Goal: Check status: Check status

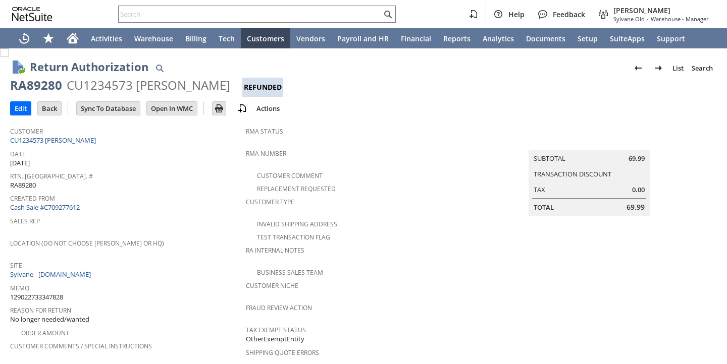
scroll to position [445, 0]
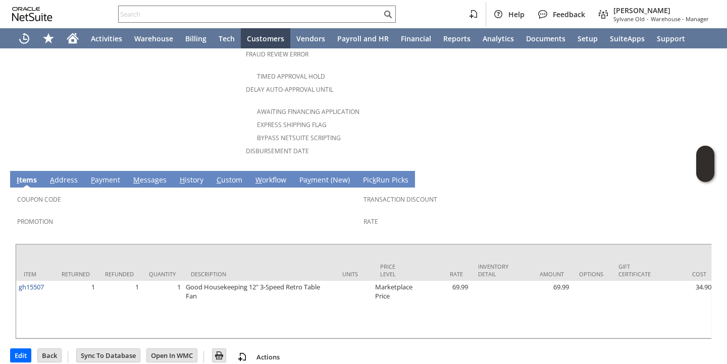
click at [186, 175] on link "H istory" at bounding box center [191, 180] width 29 height 11
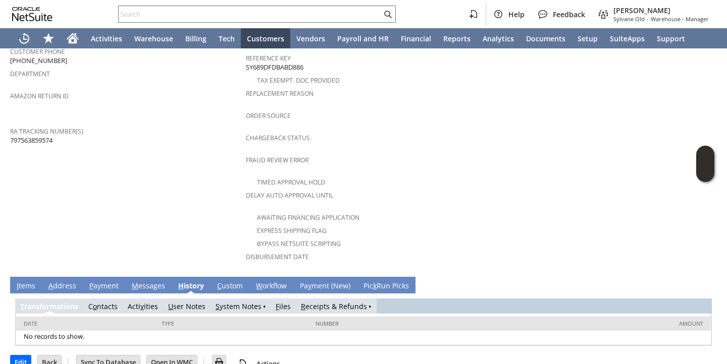
scroll to position [0, 0]
click at [321, 302] on link "R eceipts & Refunds" at bounding box center [334, 307] width 66 height 10
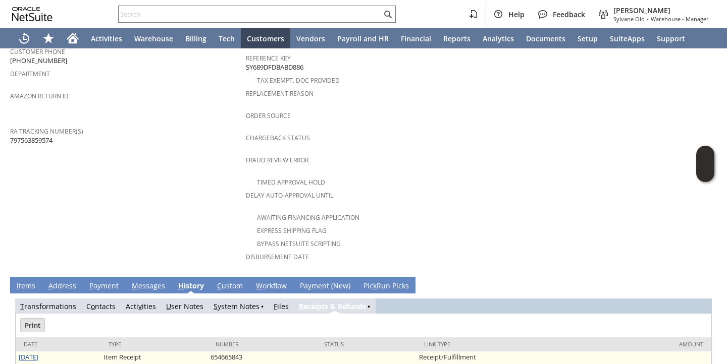
click at [38, 353] on link "9/11/2025" at bounding box center [29, 357] width 20 height 9
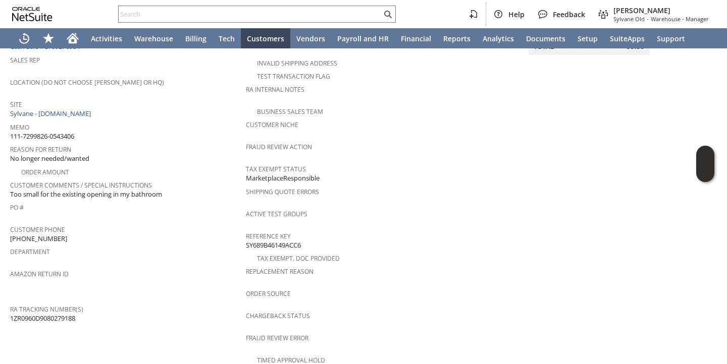
scroll to position [445, 0]
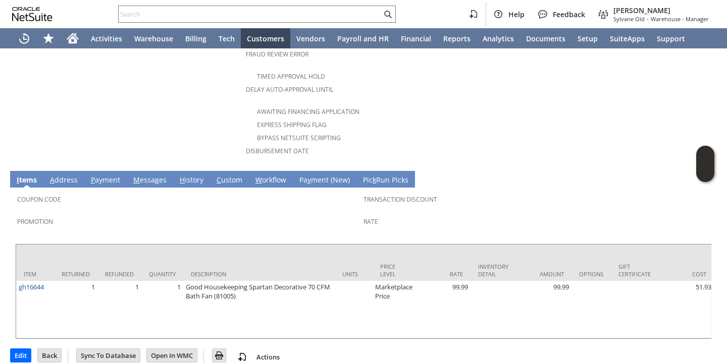
click at [181, 175] on span "H" at bounding box center [182, 180] width 5 height 10
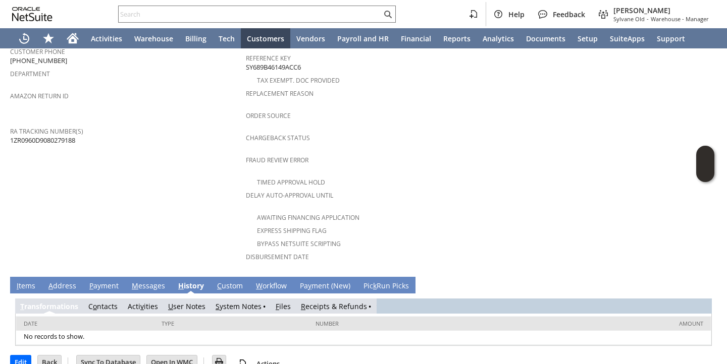
scroll to position [0, 0]
click at [316, 302] on link "R eceipts & Refunds" at bounding box center [334, 307] width 66 height 10
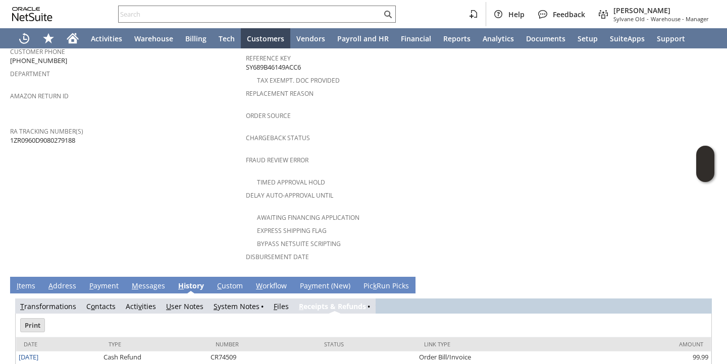
click at [38, 364] on link "[DATE]" at bounding box center [29, 371] width 20 height 9
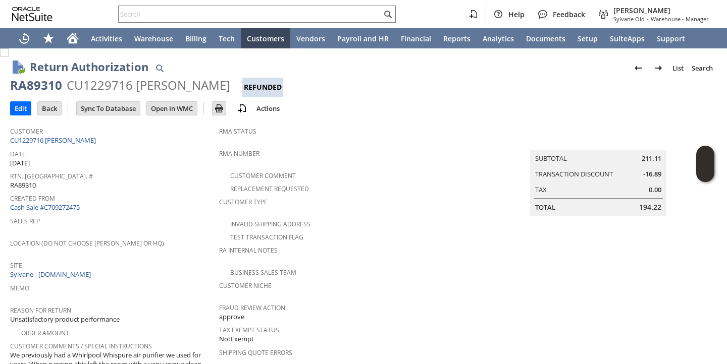
scroll to position [494, 0]
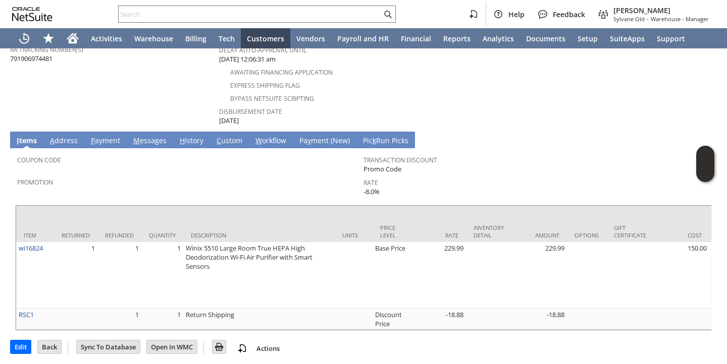
click at [187, 136] on link "H istory" at bounding box center [191, 141] width 29 height 11
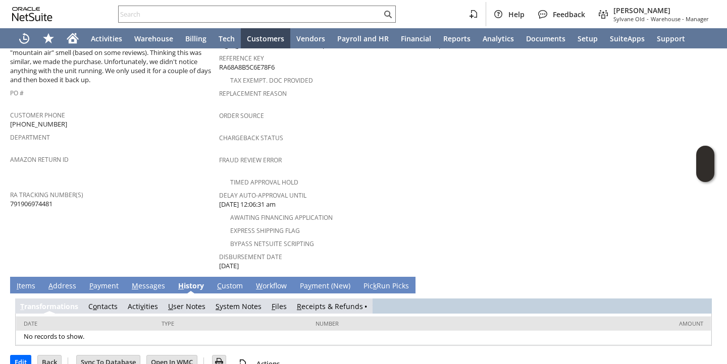
scroll to position [0, 0]
click at [330, 302] on link "R eceipts & Refunds" at bounding box center [334, 307] width 66 height 10
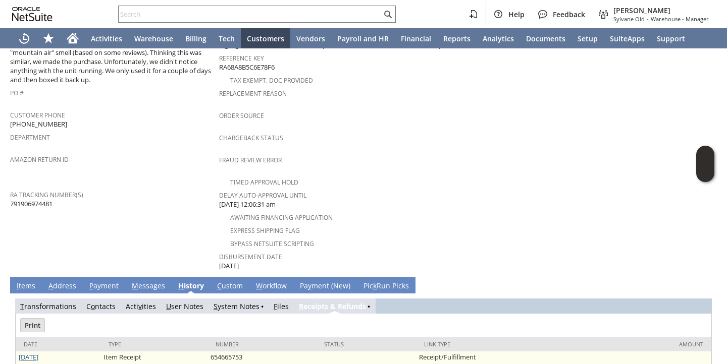
click at [38, 353] on link "9/4/2025" at bounding box center [29, 357] width 20 height 9
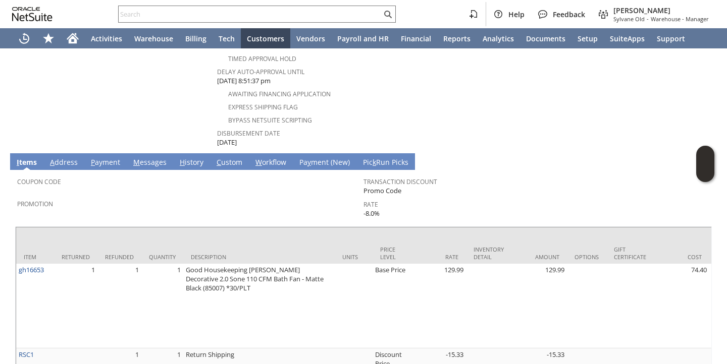
scroll to position [494, 0]
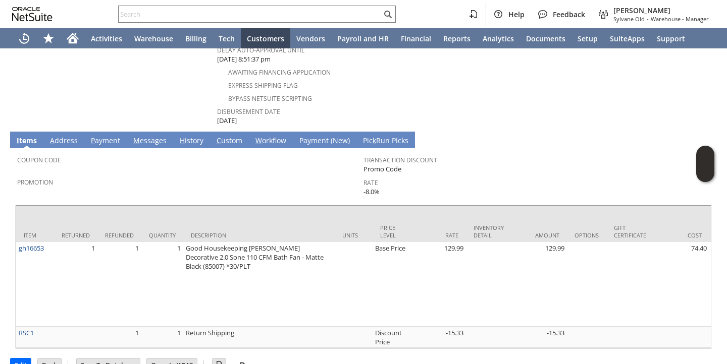
click at [189, 136] on link "H istory" at bounding box center [191, 141] width 29 height 11
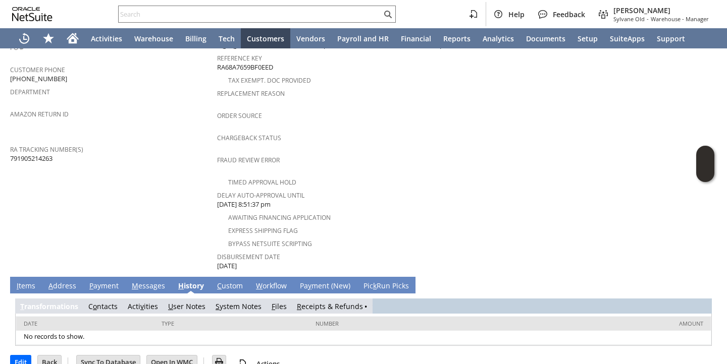
scroll to position [0, 0]
click at [316, 302] on link "R eceipts & Refunds" at bounding box center [334, 307] width 66 height 10
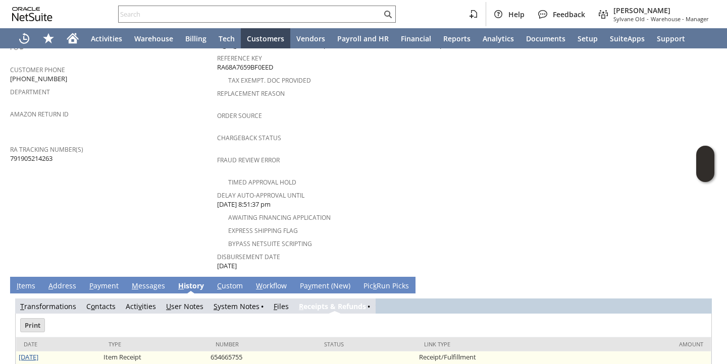
click at [35, 353] on link "[DATE]" at bounding box center [29, 357] width 20 height 9
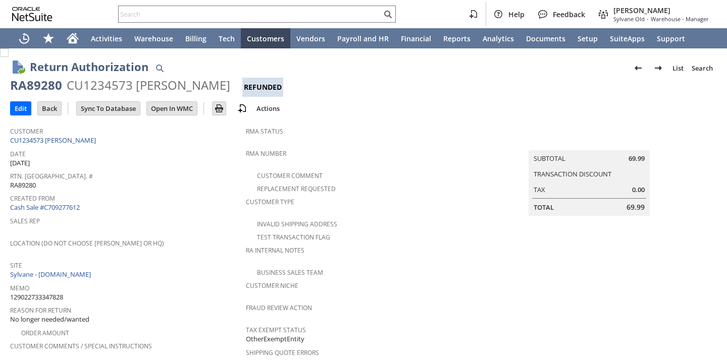
scroll to position [445, 0]
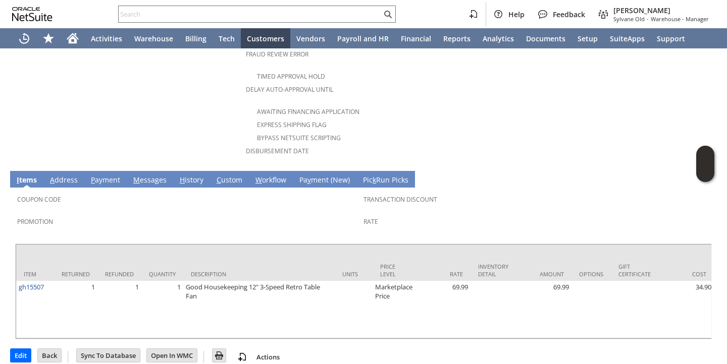
click at [185, 175] on link "H istory" at bounding box center [191, 180] width 29 height 11
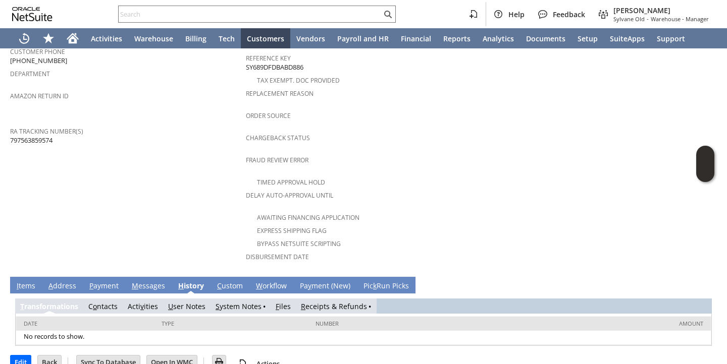
scroll to position [0, 0]
click at [329, 302] on link "R eceipts & Refunds" at bounding box center [334, 307] width 66 height 10
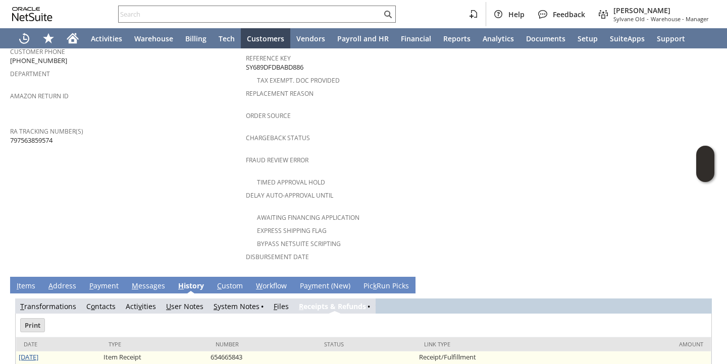
click at [23, 353] on link "9/11/2025" at bounding box center [29, 357] width 20 height 9
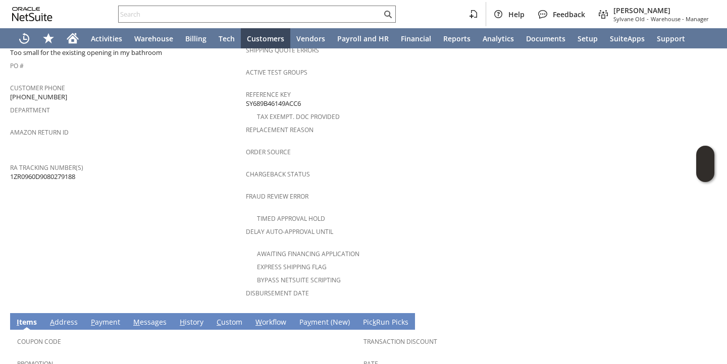
scroll to position [445, 0]
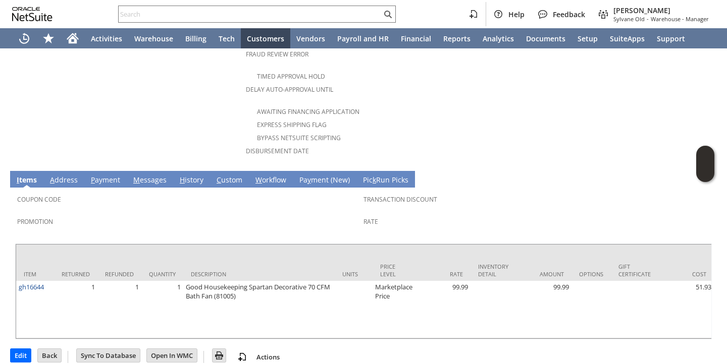
click at [188, 175] on link "H istory" at bounding box center [191, 180] width 29 height 11
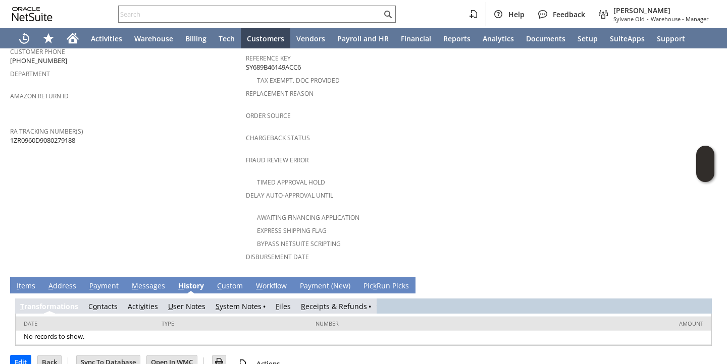
scroll to position [0, 0]
click at [325, 302] on link "R eceipts & Refunds" at bounding box center [334, 307] width 66 height 10
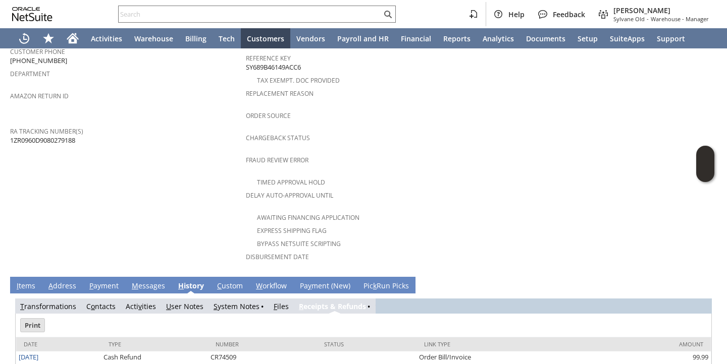
click at [38, 364] on link "[DATE]" at bounding box center [29, 371] width 20 height 9
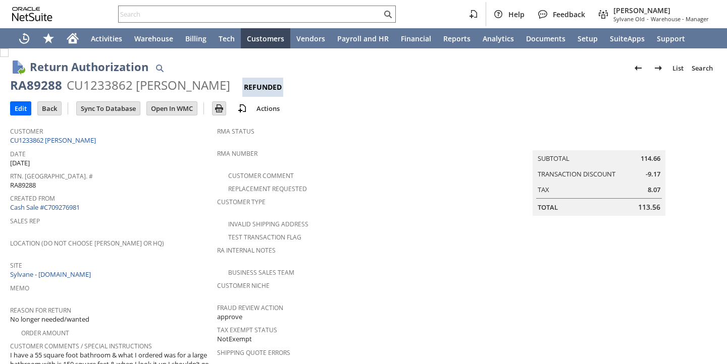
click at [159, 142] on div "Customer CU1233862 [PERSON_NAME]" at bounding box center [111, 135] width 202 height 22
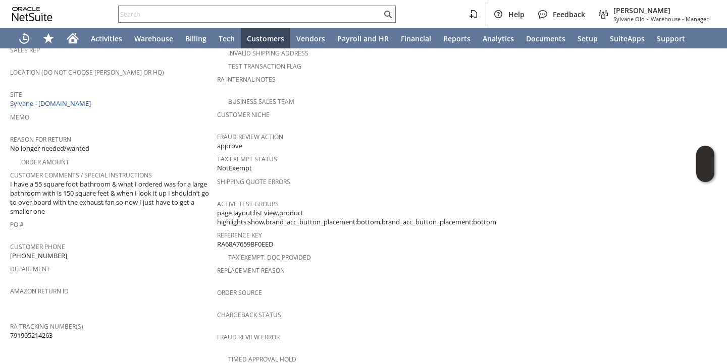
scroll to position [494, 0]
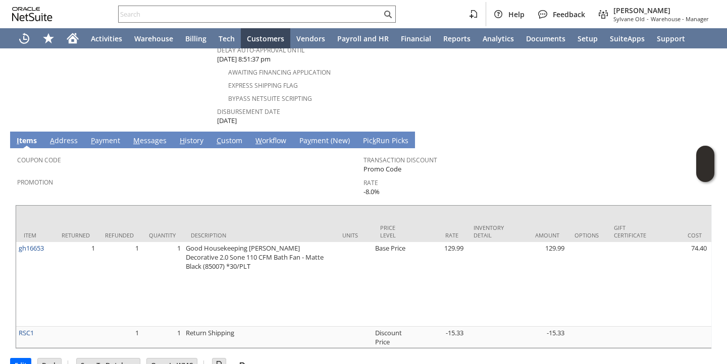
click at [192, 136] on link "H istory" at bounding box center [191, 141] width 29 height 11
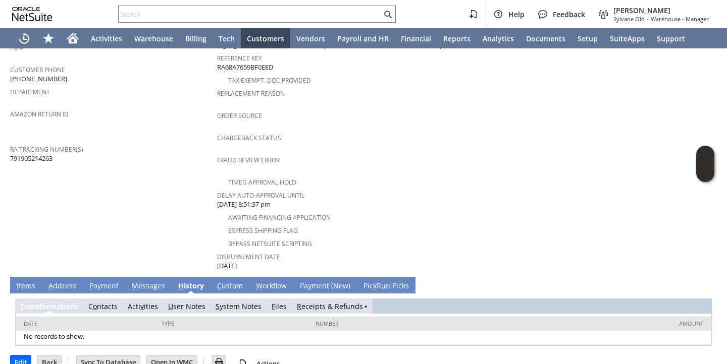
scroll to position [0, 0]
click at [311, 302] on link "R eceipts & Refunds" at bounding box center [334, 307] width 66 height 10
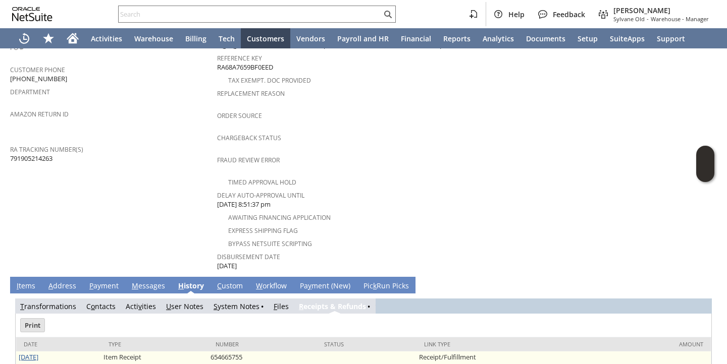
click at [27, 353] on link "[DATE]" at bounding box center [29, 357] width 20 height 9
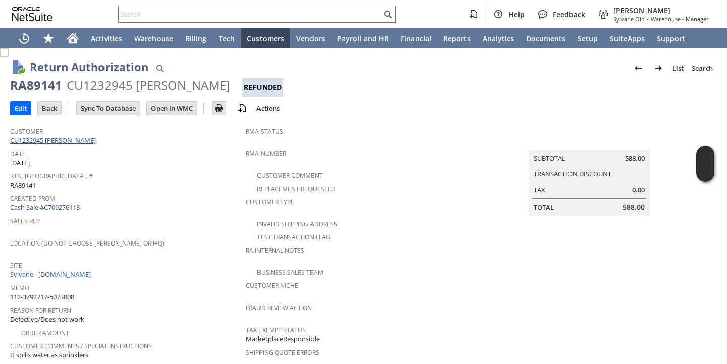
click at [68, 141] on link "CU1232945 Eswar Abbineni" at bounding box center [54, 140] width 88 height 9
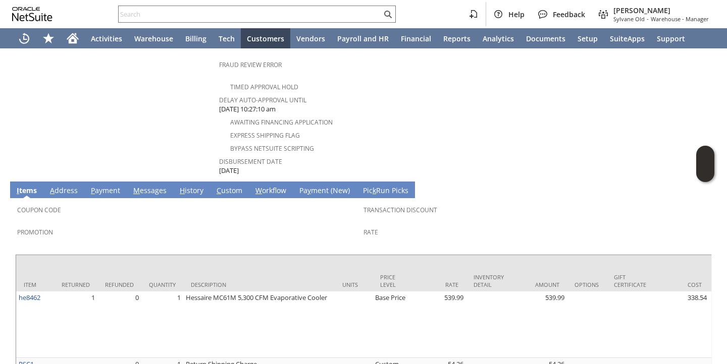
scroll to position [485, 0]
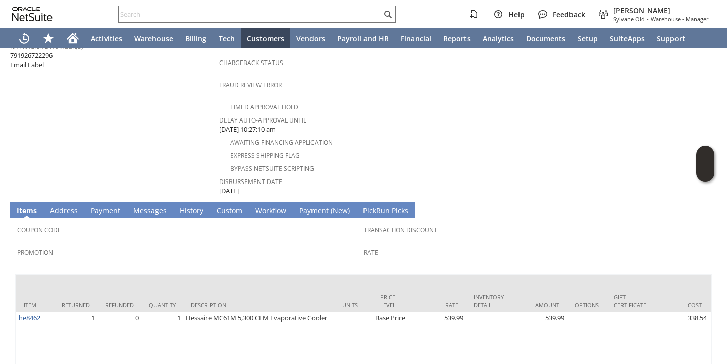
click at [187, 206] on link "H istory" at bounding box center [191, 211] width 29 height 11
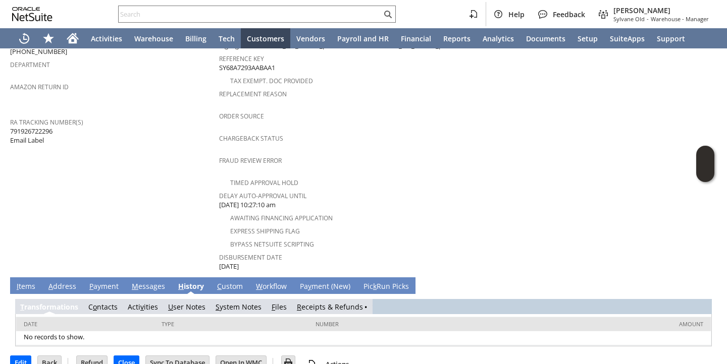
scroll to position [0, 0]
click at [316, 302] on link "R eceipts & Refunds" at bounding box center [334, 307] width 66 height 10
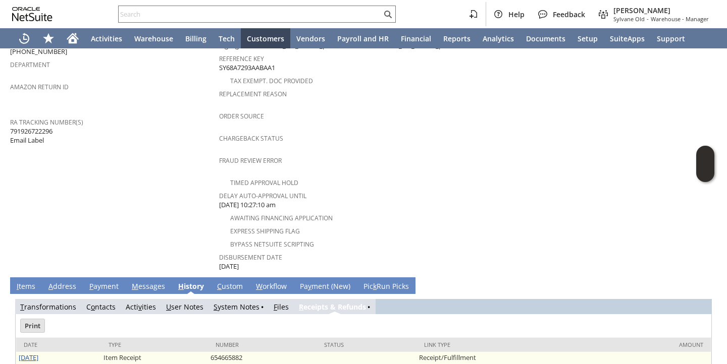
click at [38, 353] on link "9/11/2025" at bounding box center [29, 357] width 20 height 9
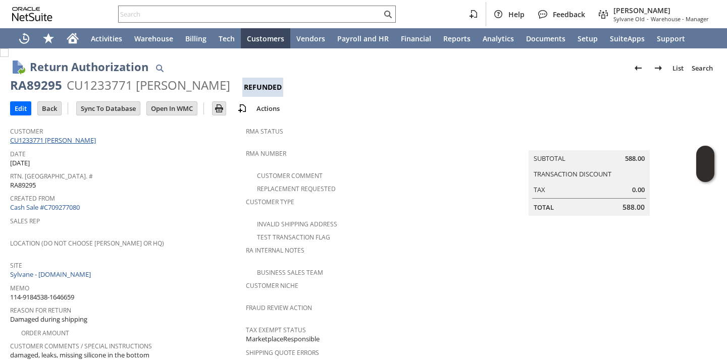
click at [84, 140] on link "CU1233771 [PERSON_NAME]" at bounding box center [54, 140] width 88 height 9
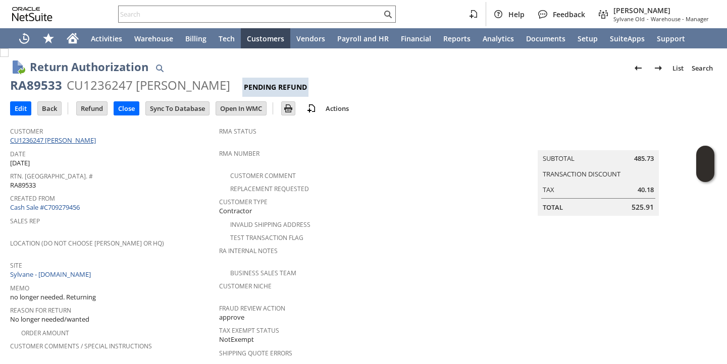
click at [83, 142] on link "CU1236247 Weimin Wang" at bounding box center [54, 140] width 88 height 9
click at [60, 139] on link "CU1236247 [PERSON_NAME]" at bounding box center [54, 140] width 88 height 9
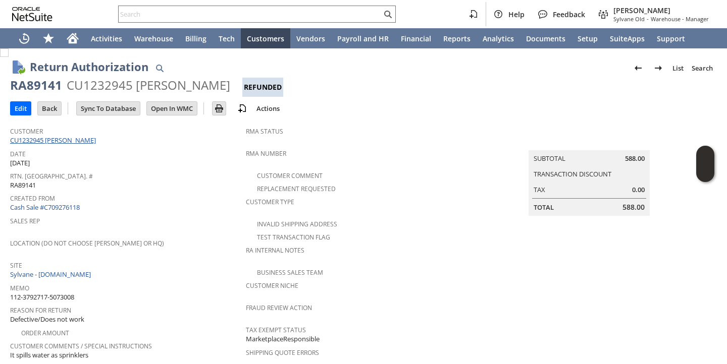
click at [78, 139] on link "CU1232945 Eswar Abbineni" at bounding box center [54, 140] width 88 height 9
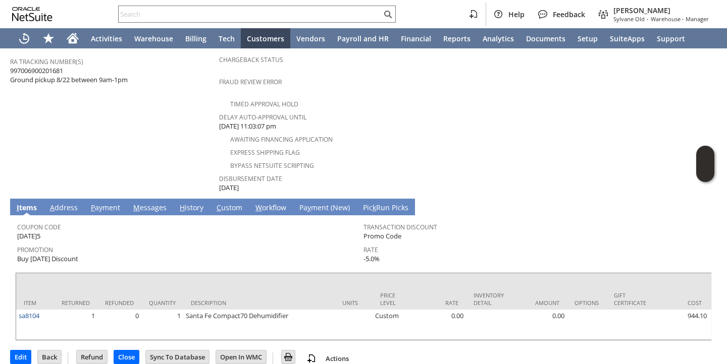
click at [191, 203] on link "H istory" at bounding box center [191, 208] width 29 height 11
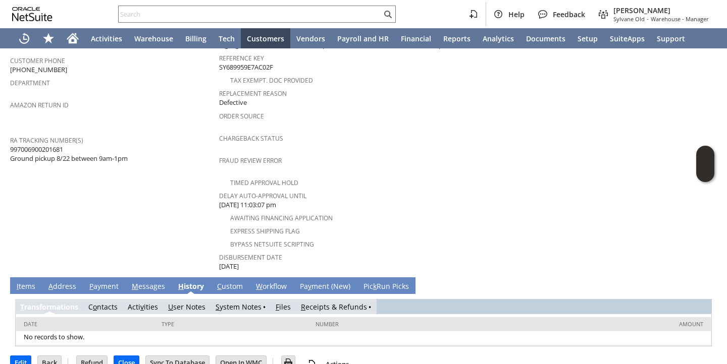
click at [315, 302] on link "R eceipts & Refunds" at bounding box center [334, 307] width 66 height 10
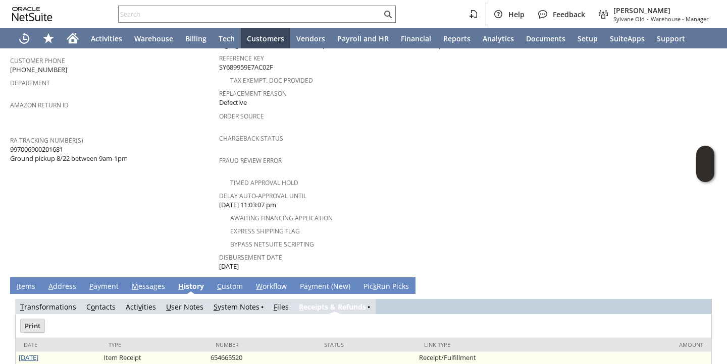
click at [36, 353] on link "[DATE]" at bounding box center [29, 357] width 20 height 9
